Goal: Information Seeking & Learning: Check status

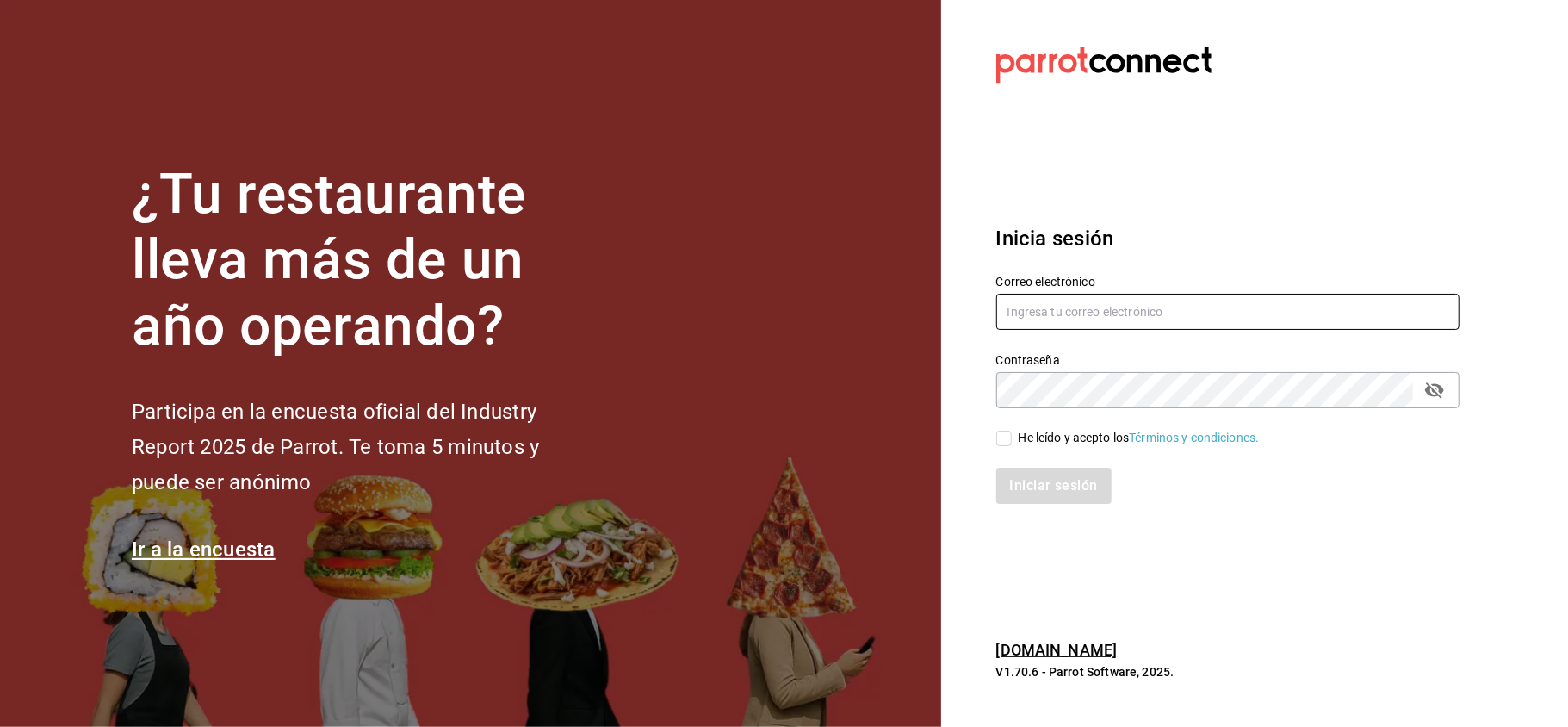
type input "administracion@eventoslienzocharronaucalpan.com"
click at [1027, 443] on div "He leído y acepto los Términos y condiciones." at bounding box center [1139, 438] width 241 height 18
click at [1012, 443] on input "He leído y acepto los Términos y condiciones." at bounding box center [1004, 439] width 16 height 16
checkbox input "true"
click at [1035, 483] on button "Iniciar sesión" at bounding box center [1054, 486] width 117 height 36
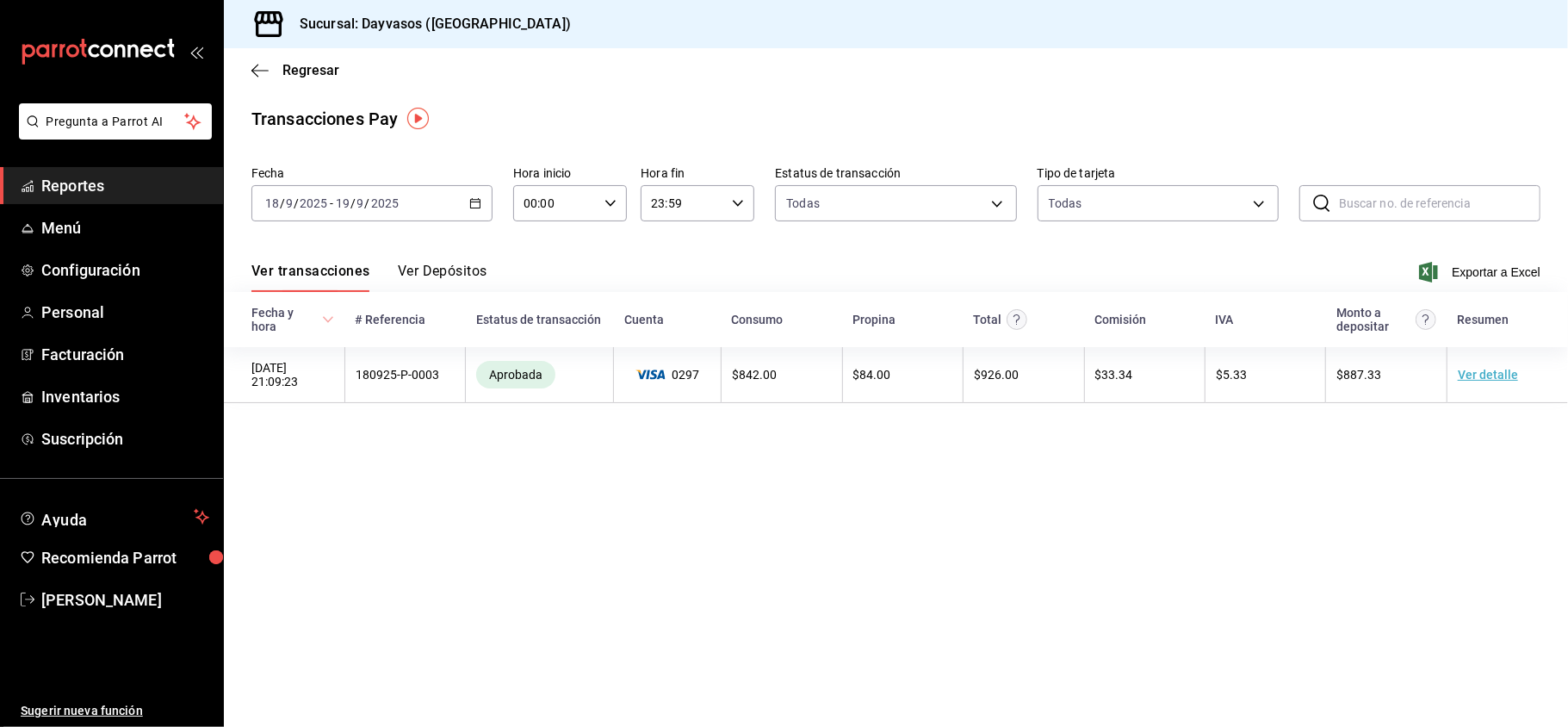
click at [472, 207] on \(Stroke\) "button" at bounding box center [475, 204] width 10 height 10
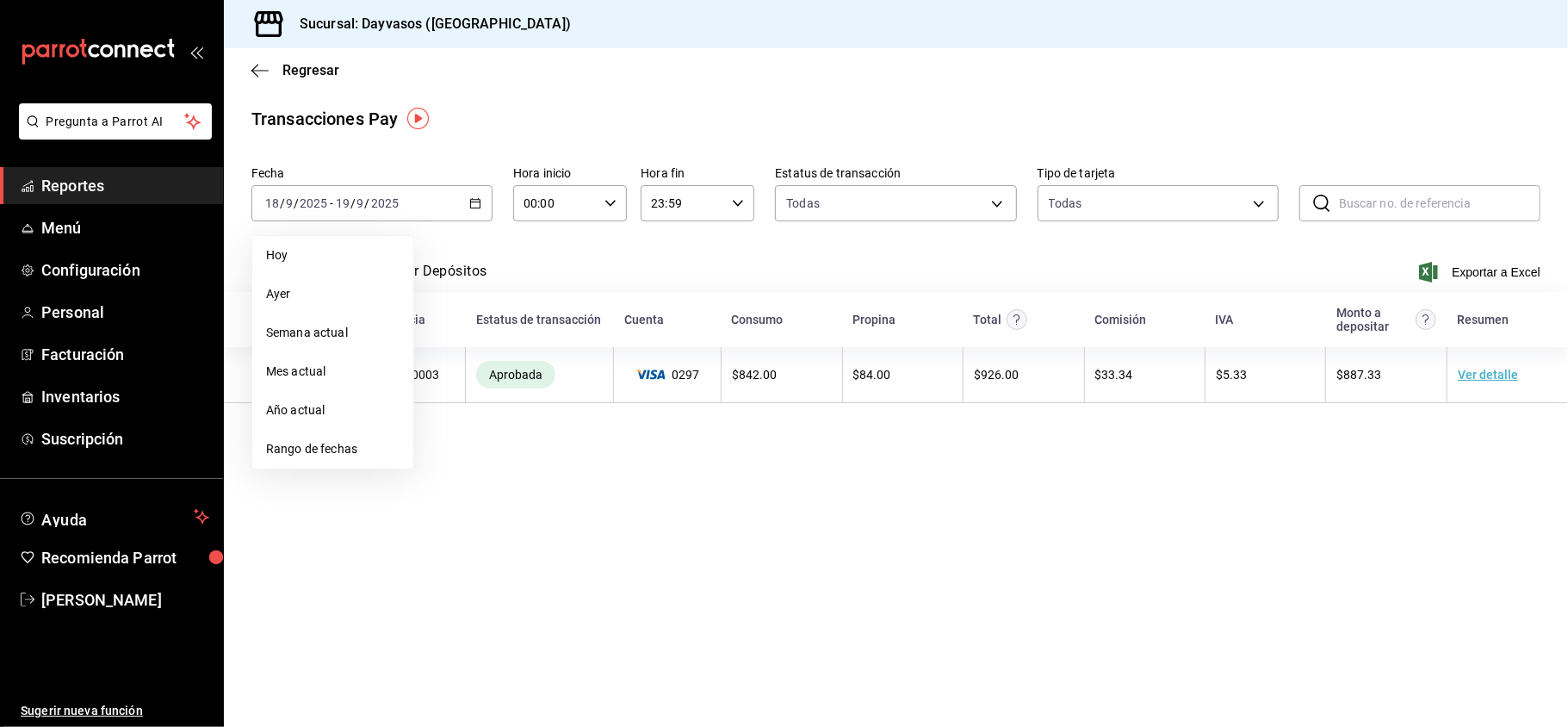
click at [140, 196] on span "Reportes" at bounding box center [125, 184] width 167 height 23
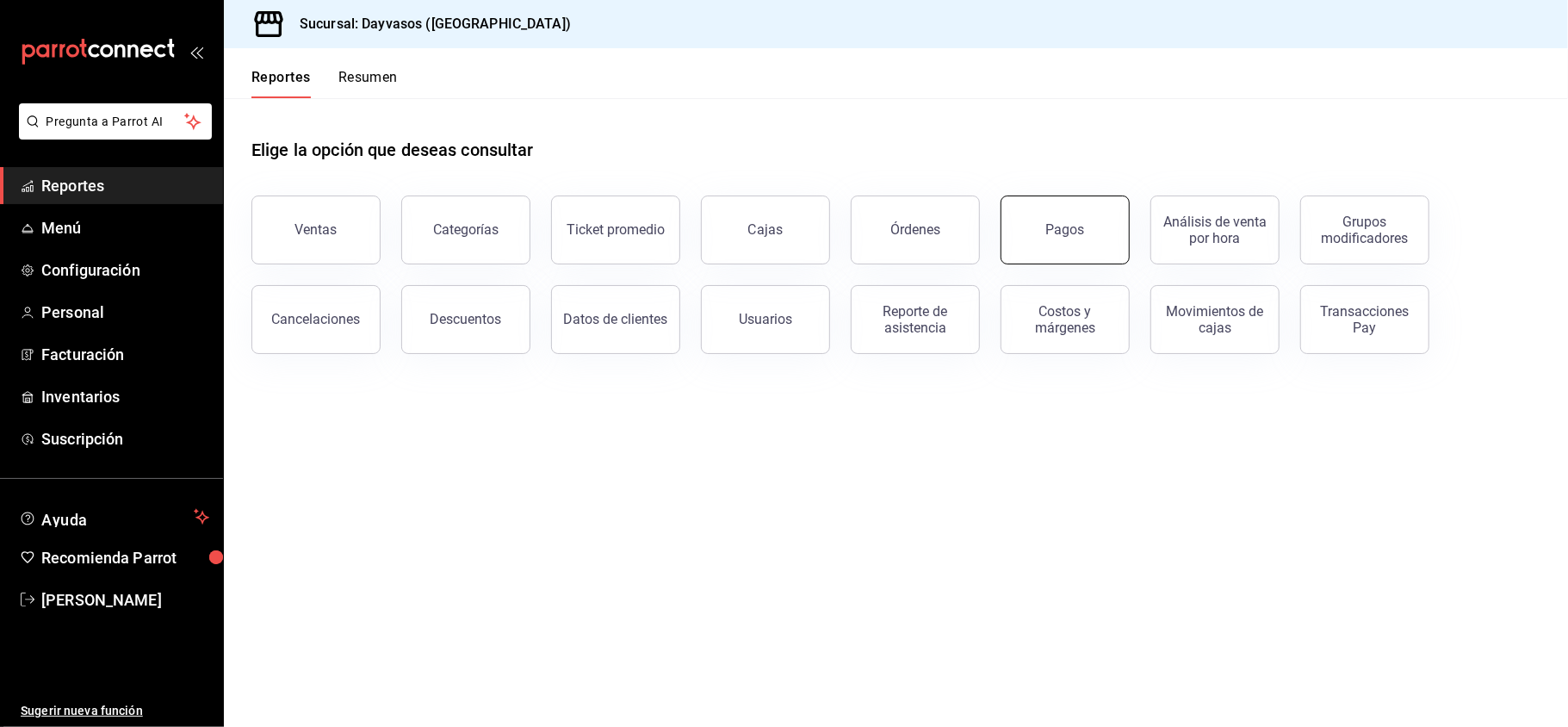
click at [1059, 245] on button "Pagos" at bounding box center [1066, 229] width 130 height 69
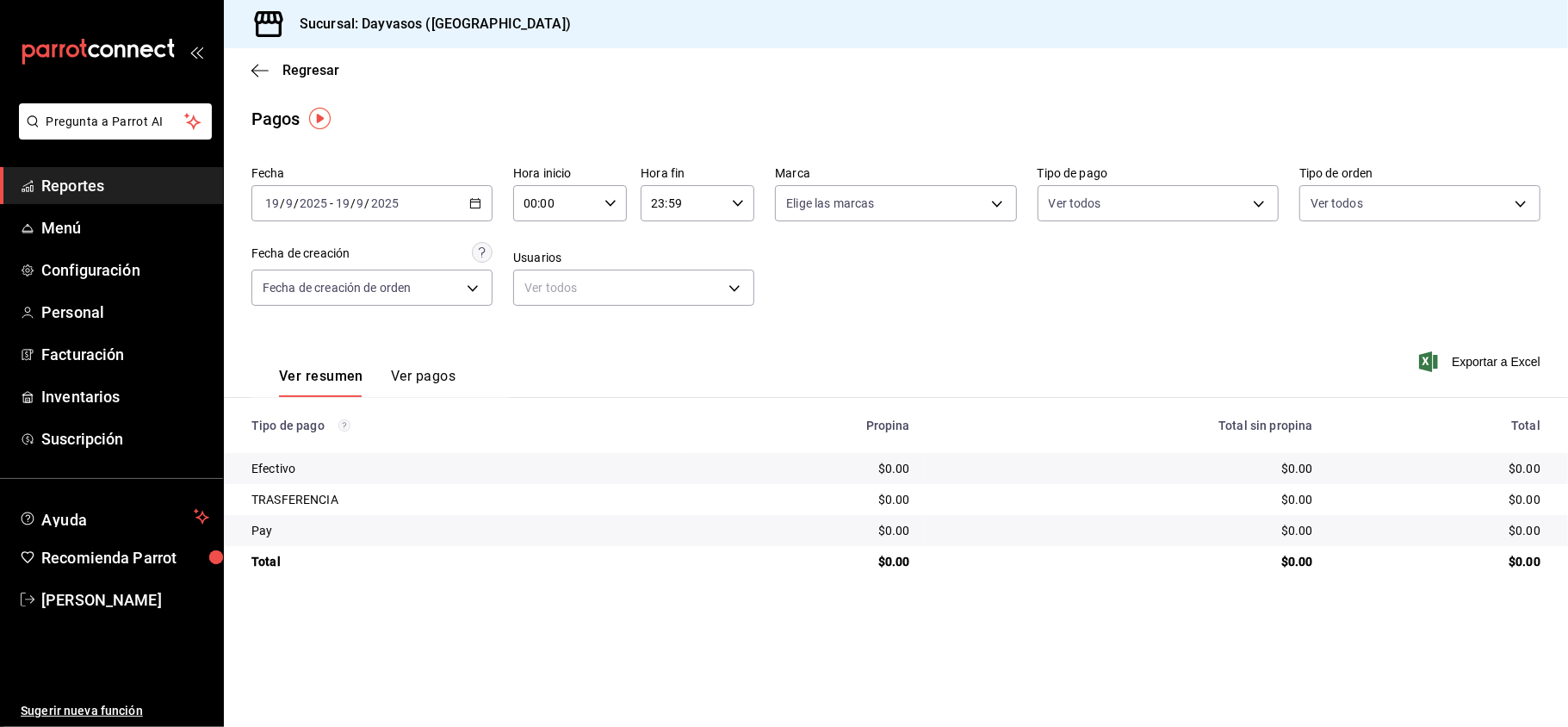
click at [464, 193] on div "2025-09-19 19 / 9 / 2025 - 2025-09-19 19 / 9 / 2025" at bounding box center [372, 203] width 241 height 36
click at [353, 433] on li "Rango de fechas" at bounding box center [333, 449] width 161 height 39
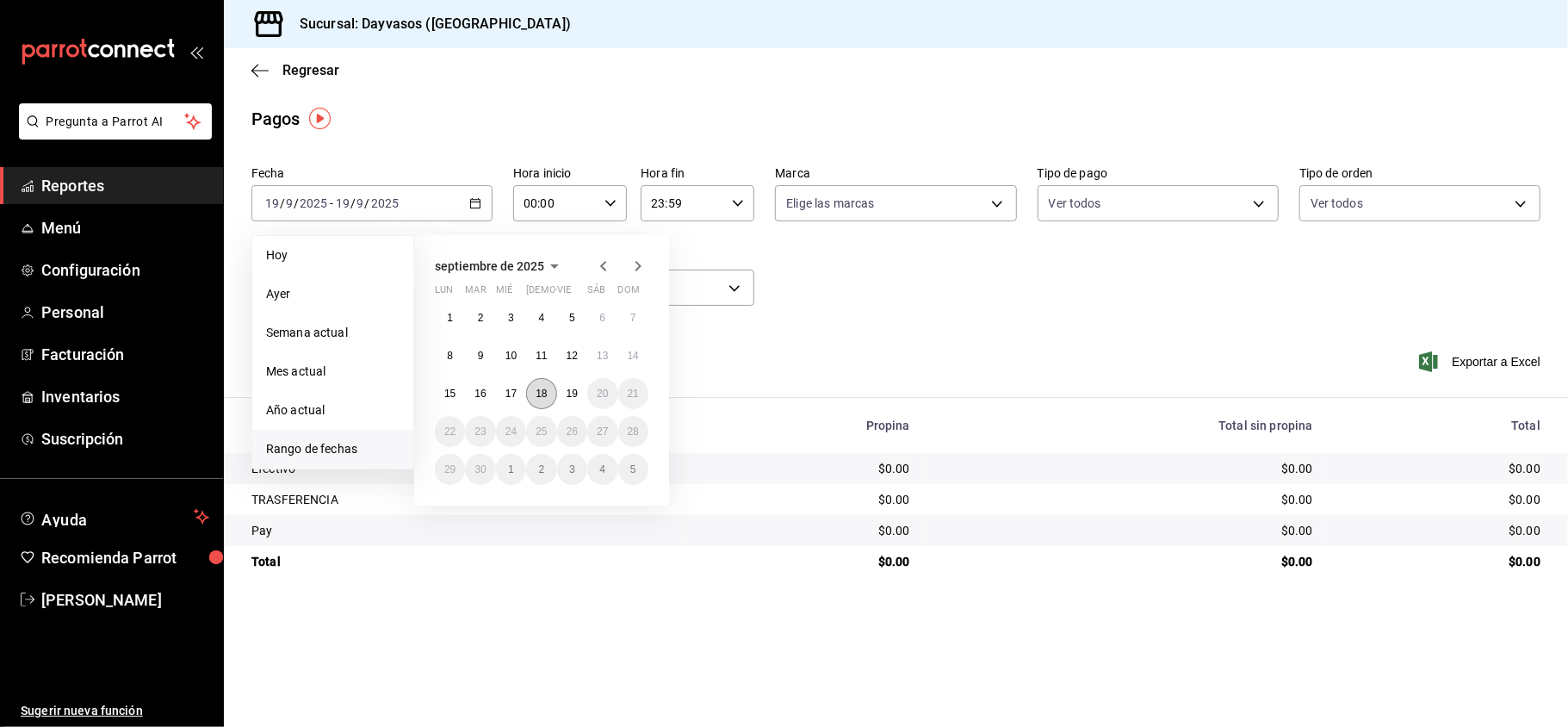
click at [546, 401] on button "18" at bounding box center [541, 393] width 30 height 31
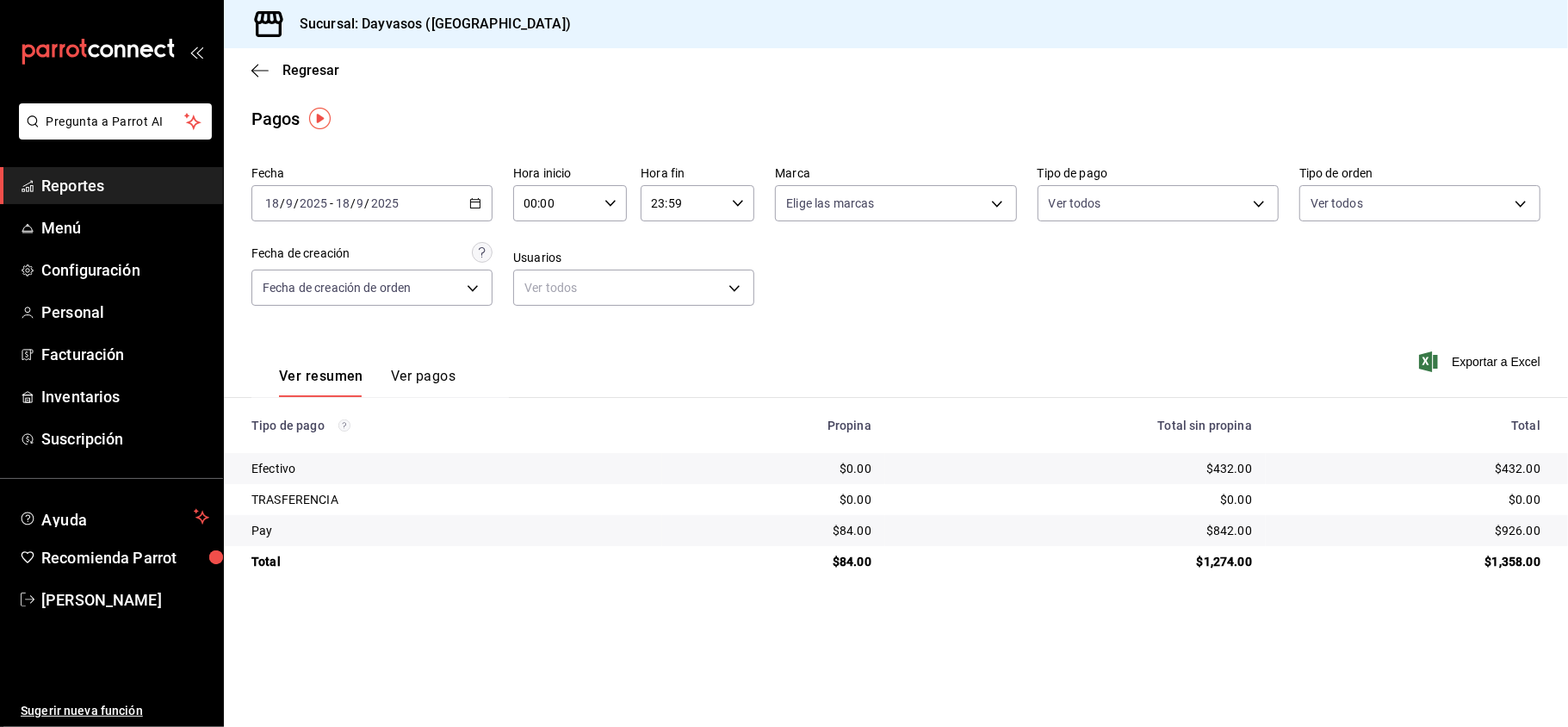
click at [147, 168] on link "Reportes" at bounding box center [112, 185] width 223 height 37
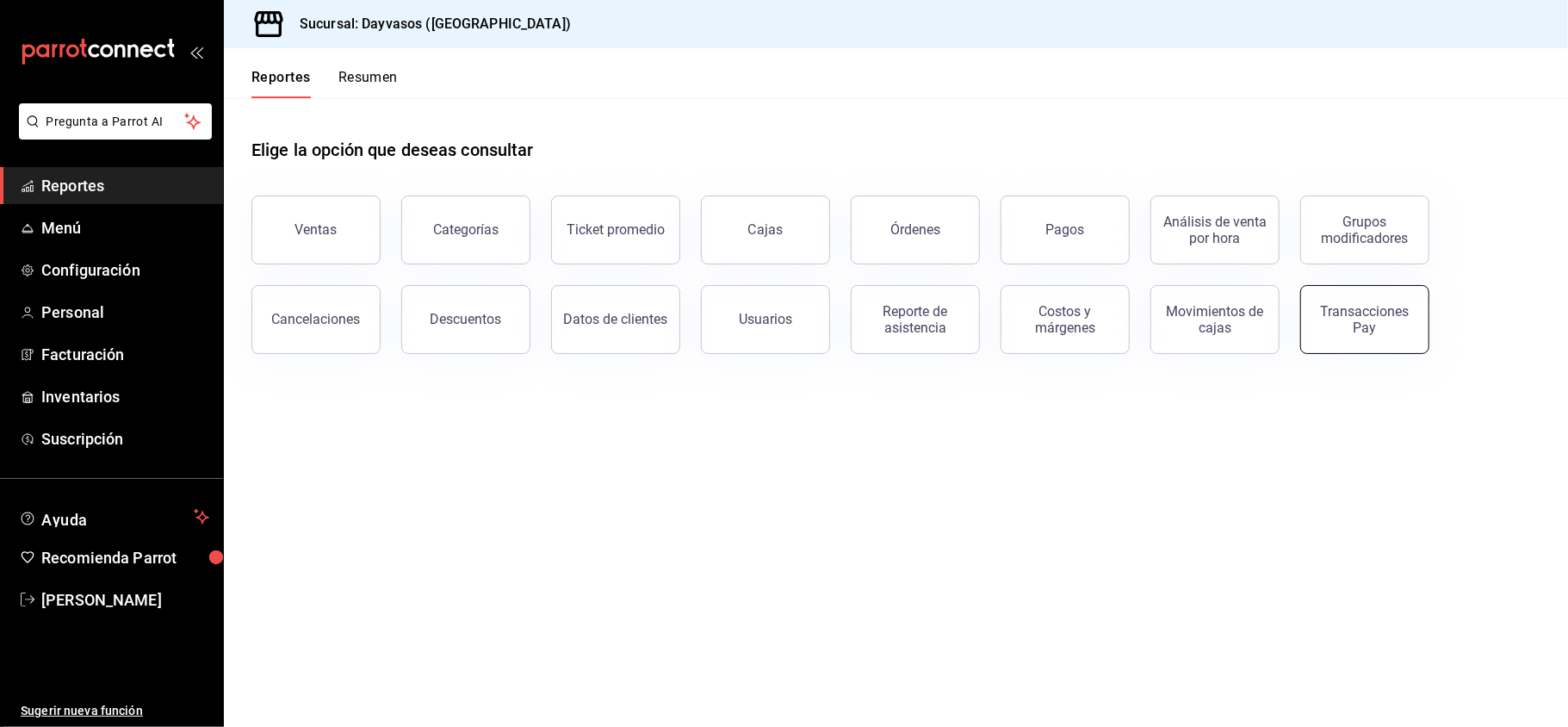
click at [1312, 293] on button "Transacciones Pay" at bounding box center [1365, 319] width 130 height 69
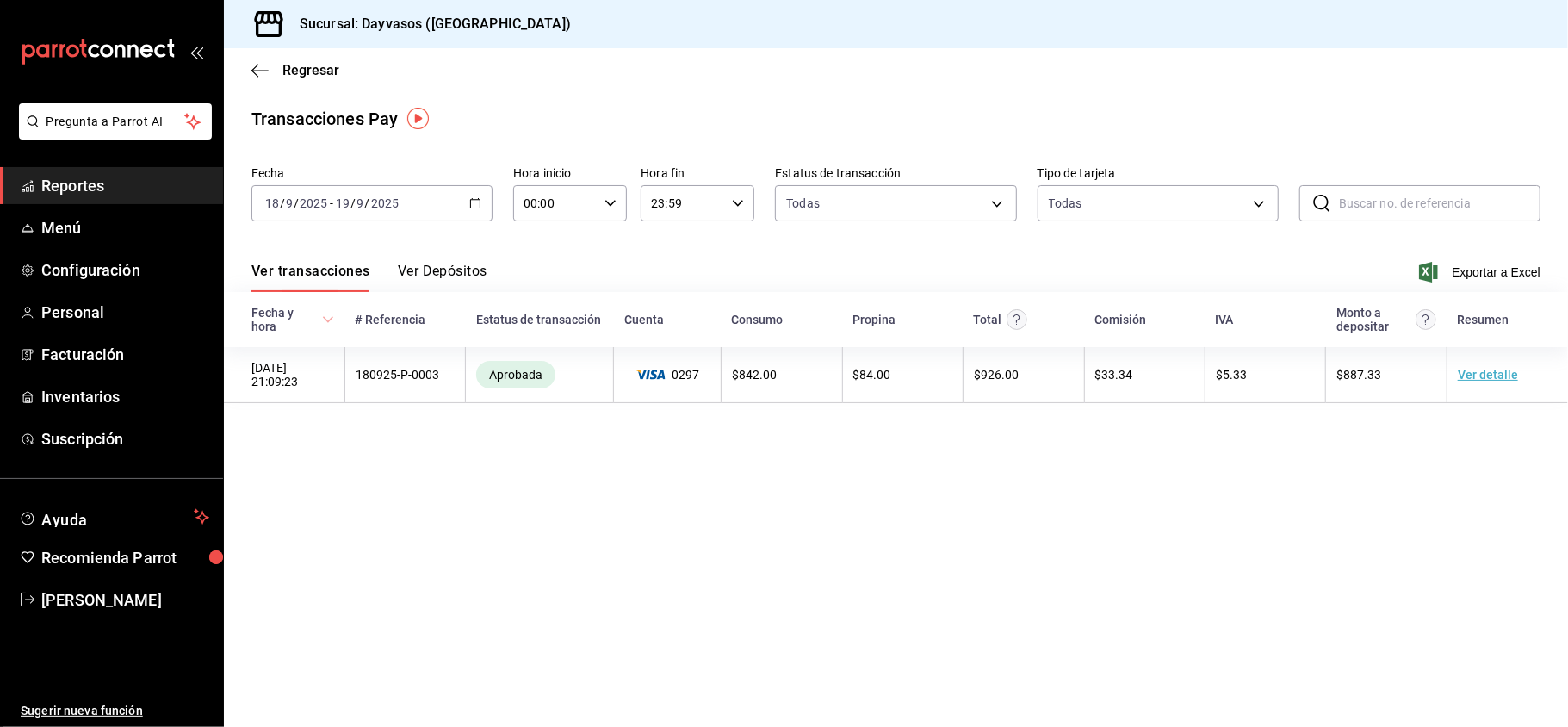
click at [478, 198] on \(Stroke\) "button" at bounding box center [477, 198] width 1 height 1
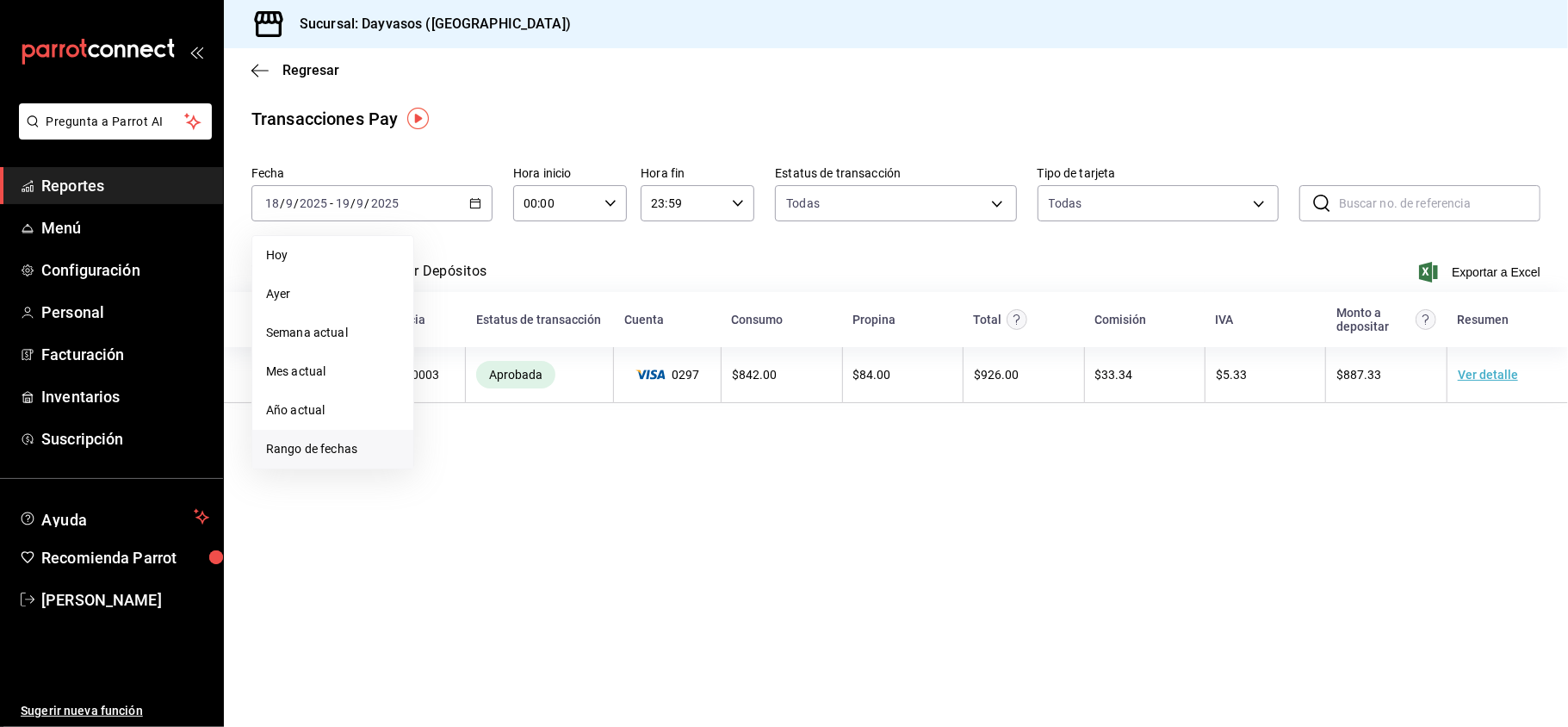
click at [332, 449] on span "Rango de fechas" at bounding box center [333, 449] width 134 height 18
